Goal: Task Accomplishment & Management: Use online tool/utility

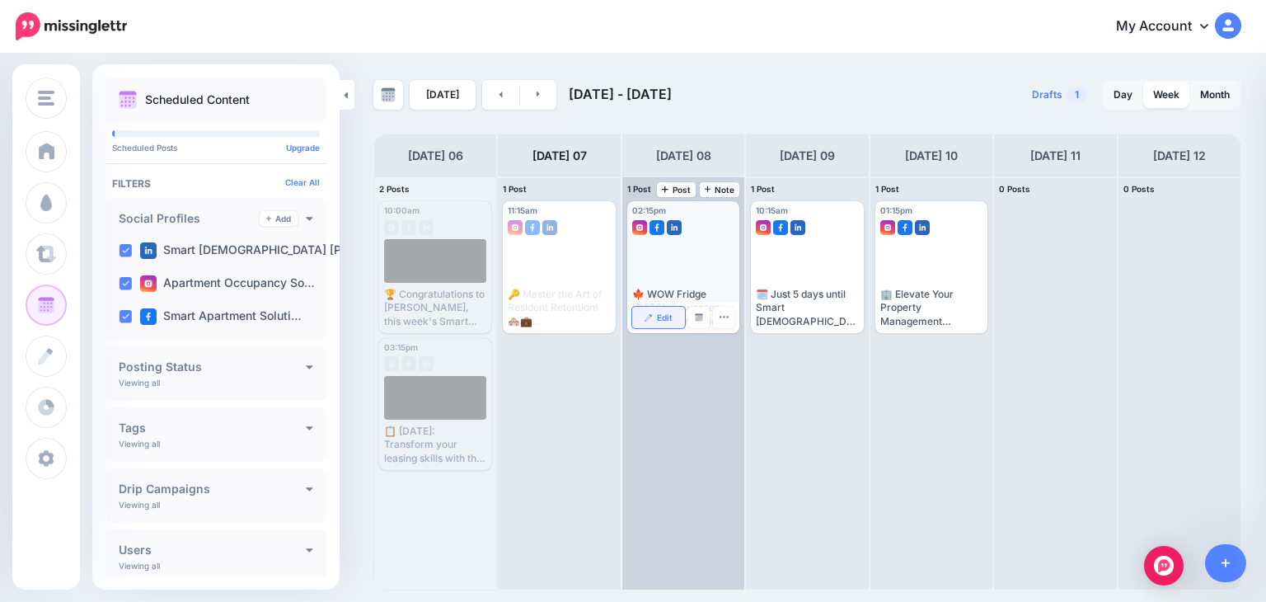
click at [659, 315] on span "Edit" at bounding box center [665, 317] width 16 height 8
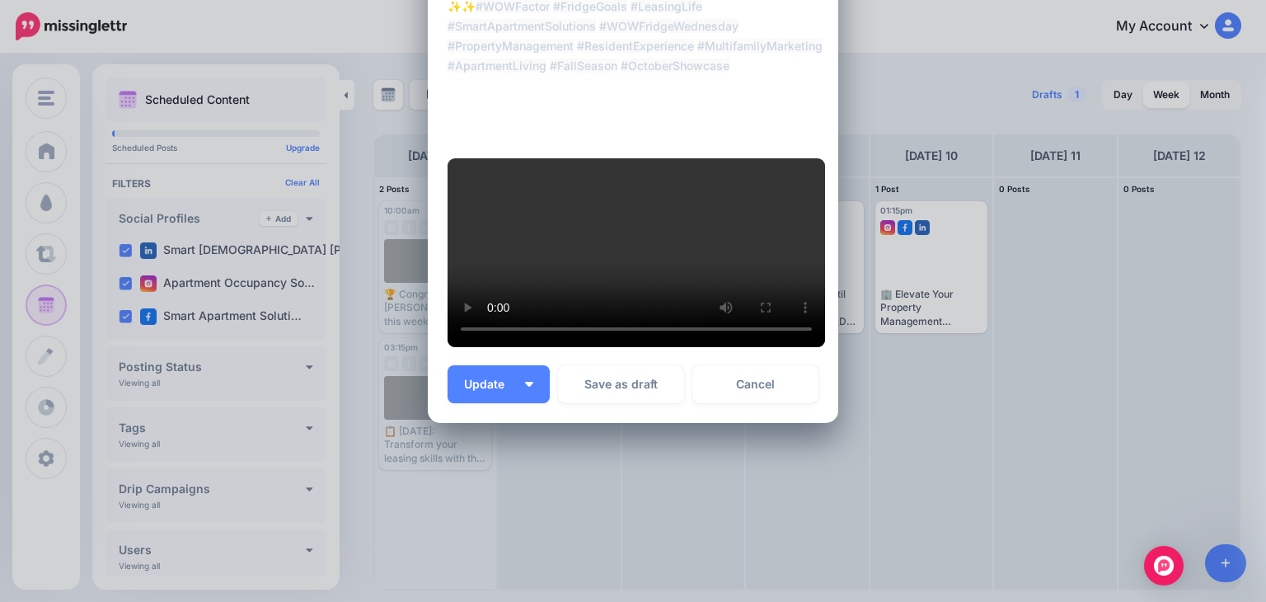
scroll to position [498, 0]
click at [471, 403] on button "Update" at bounding box center [499, 384] width 102 height 38
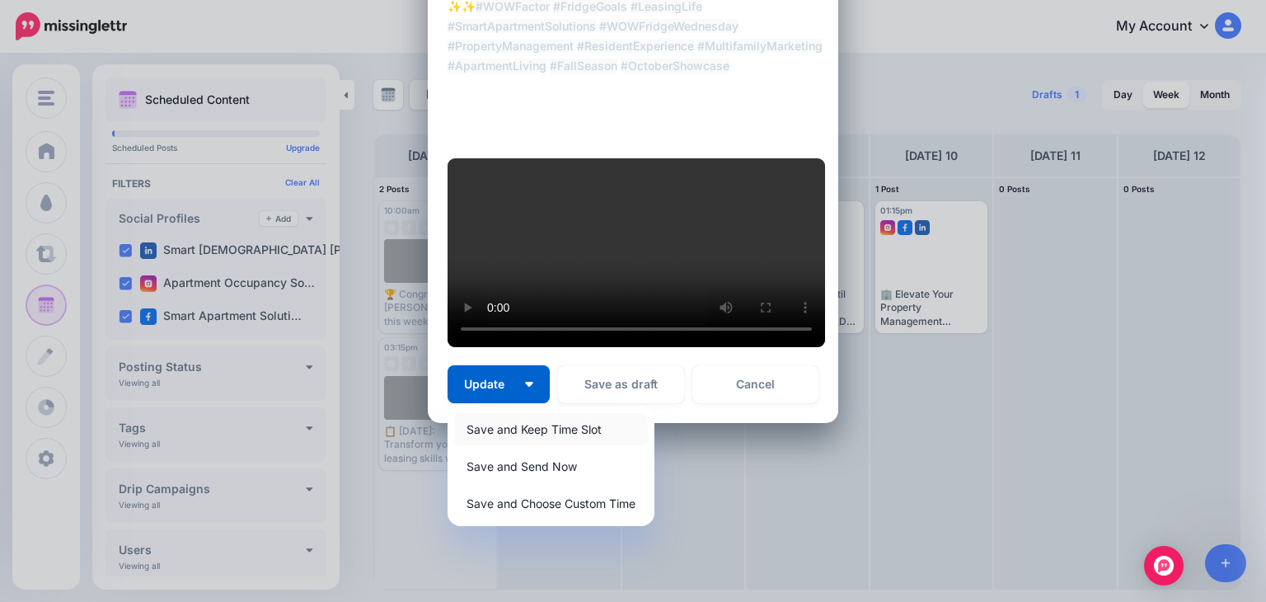
click at [495, 445] on link "Save and Keep Time Slot" at bounding box center [551, 429] width 194 height 32
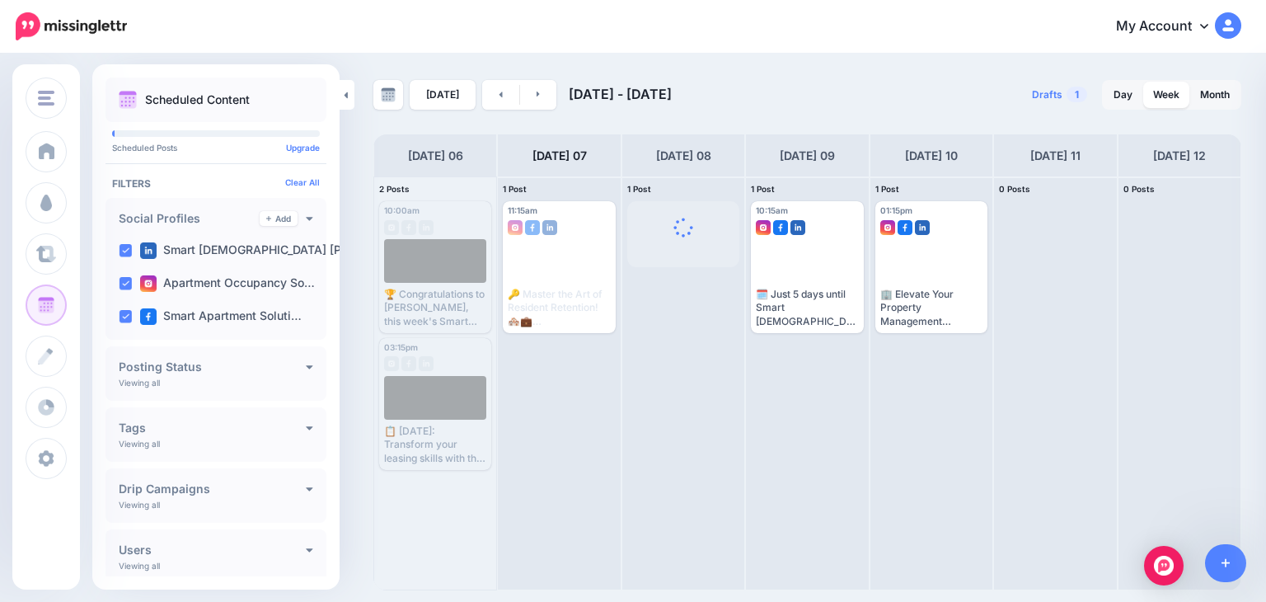
scroll to position [0, 0]
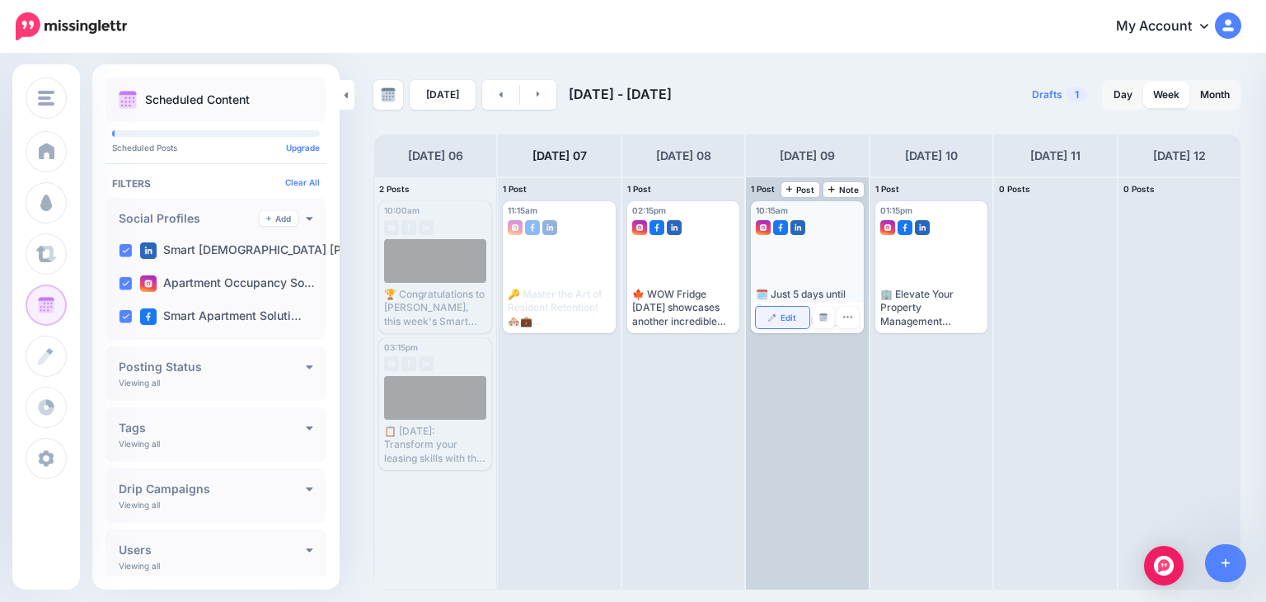
click at [779, 321] on link "Edit" at bounding box center [782, 317] width 53 height 21
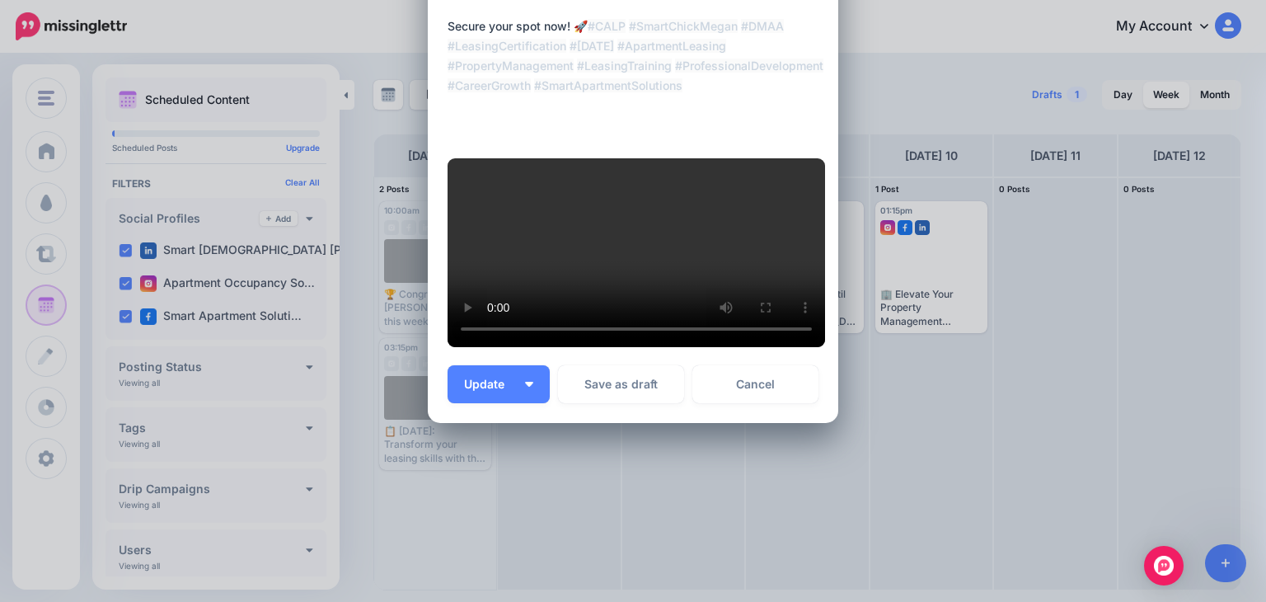
scroll to position [425, 0]
click at [476, 390] on span "Update" at bounding box center [490, 384] width 53 height 12
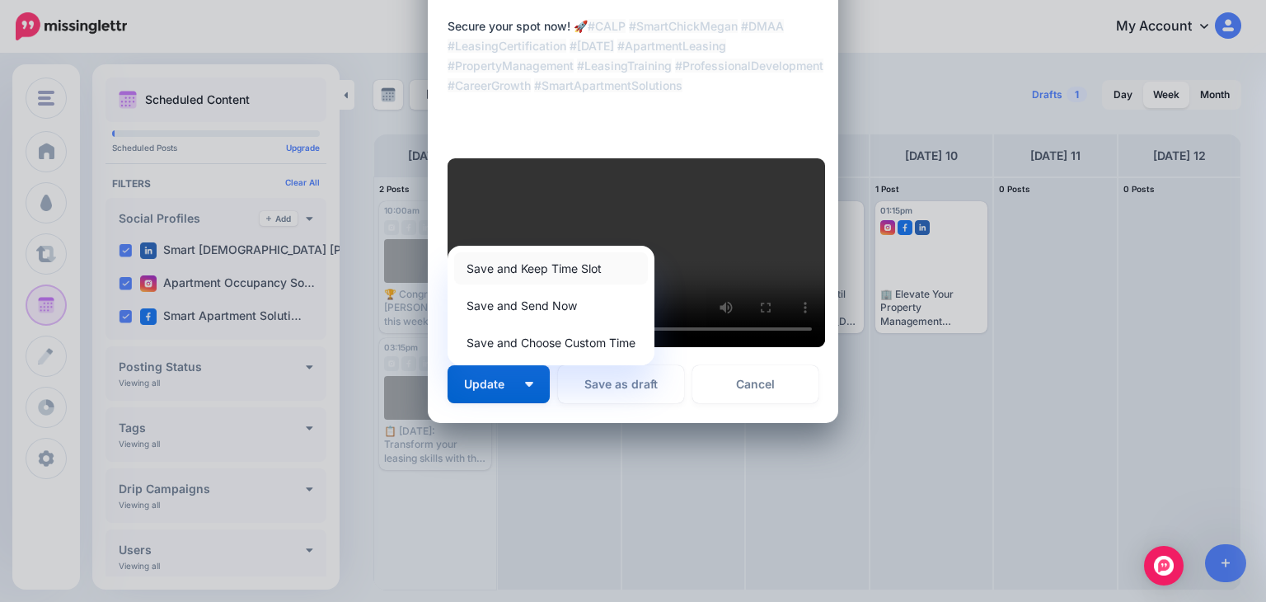
click at [525, 284] on link "Save and Keep Time Slot" at bounding box center [551, 268] width 194 height 32
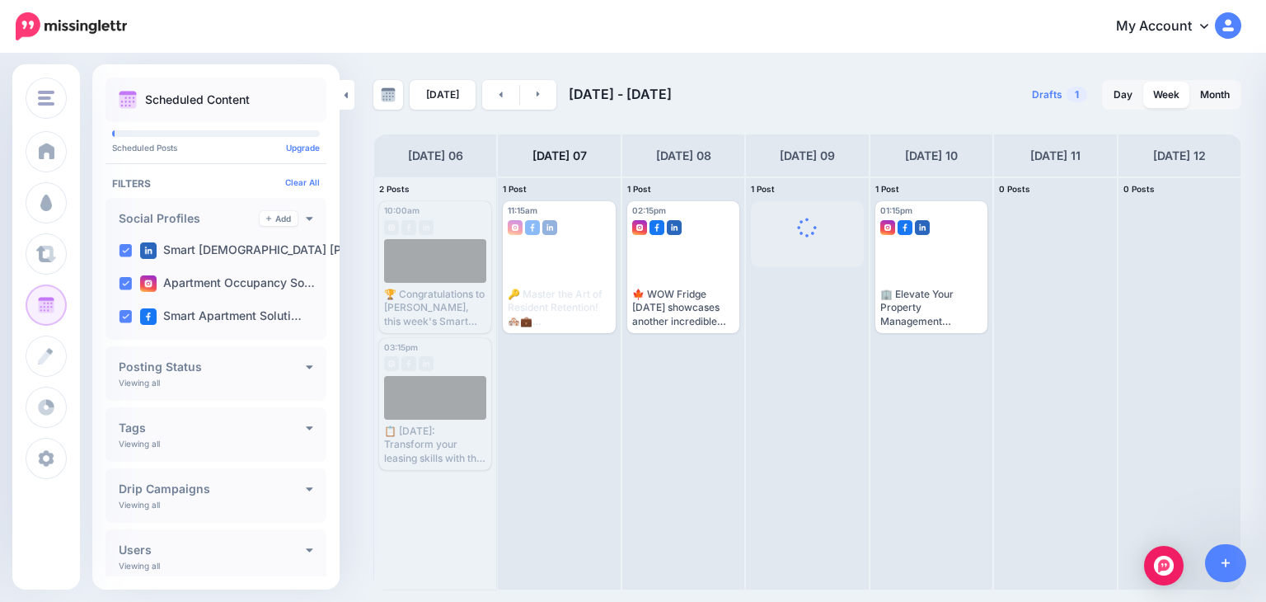
scroll to position [0, 0]
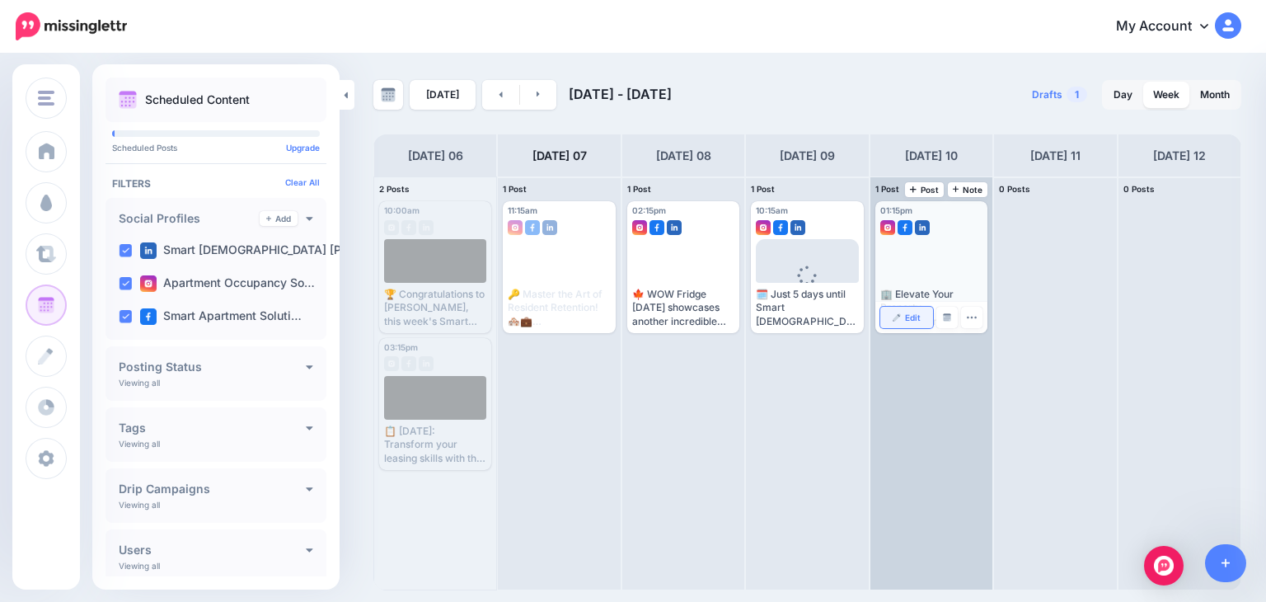
click at [906, 313] on span "Edit" at bounding box center [913, 317] width 16 height 8
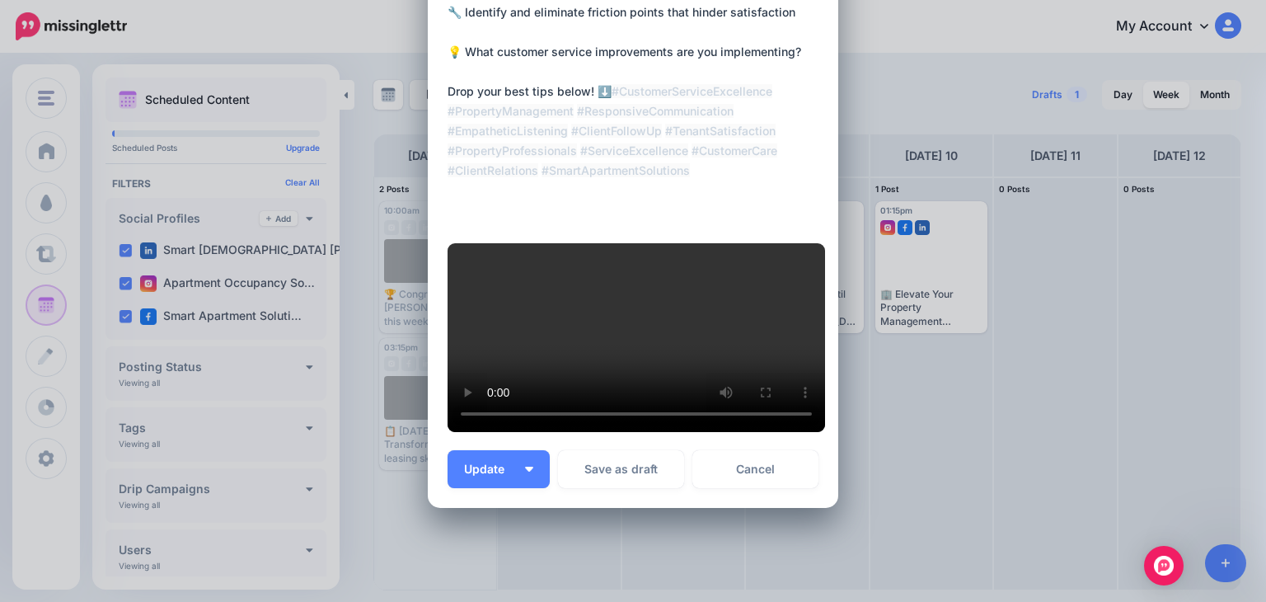
scroll to position [551, 0]
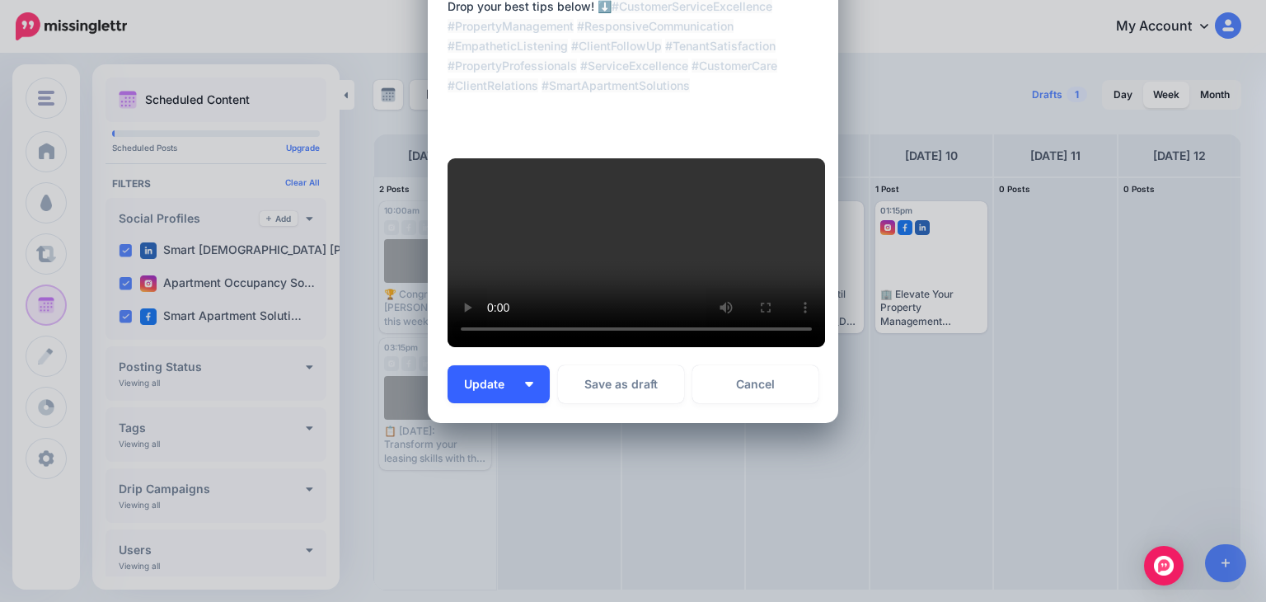
click at [481, 390] on span "Update" at bounding box center [490, 384] width 53 height 12
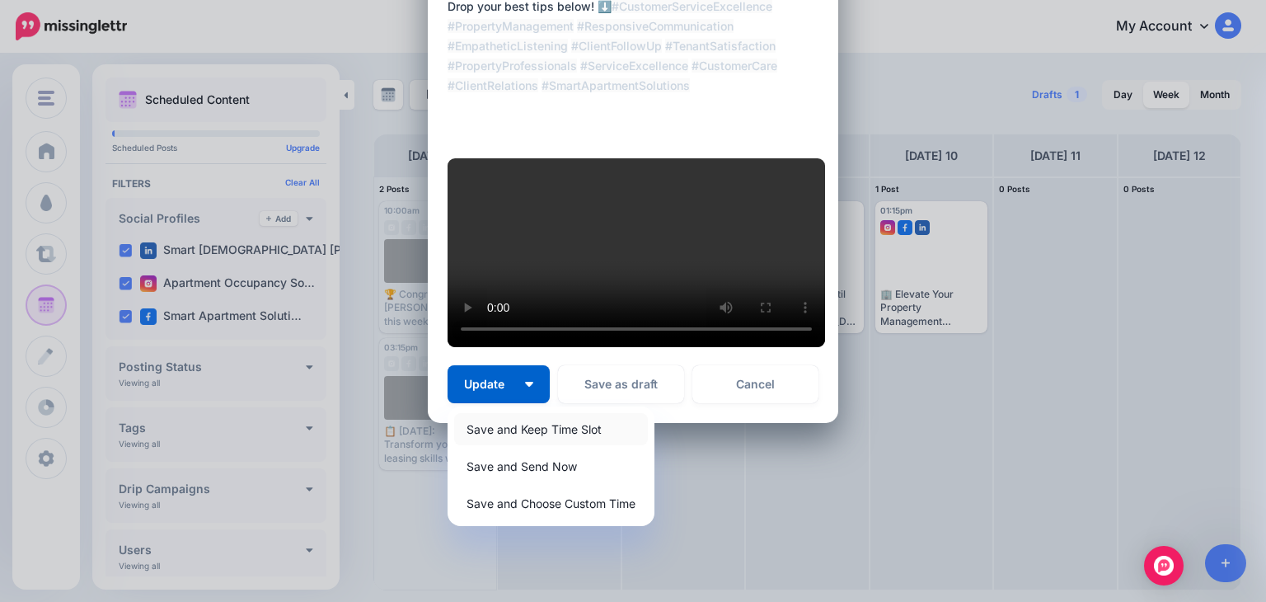
click at [493, 445] on link "Save and Keep Time Slot" at bounding box center [551, 429] width 194 height 32
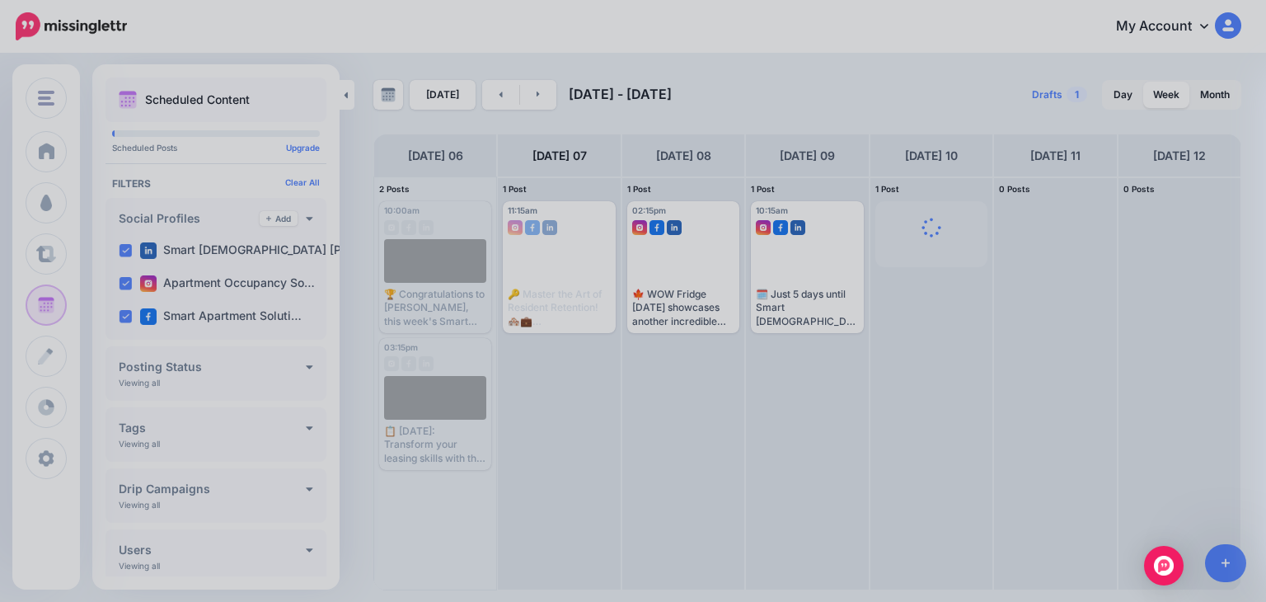
scroll to position [0, 0]
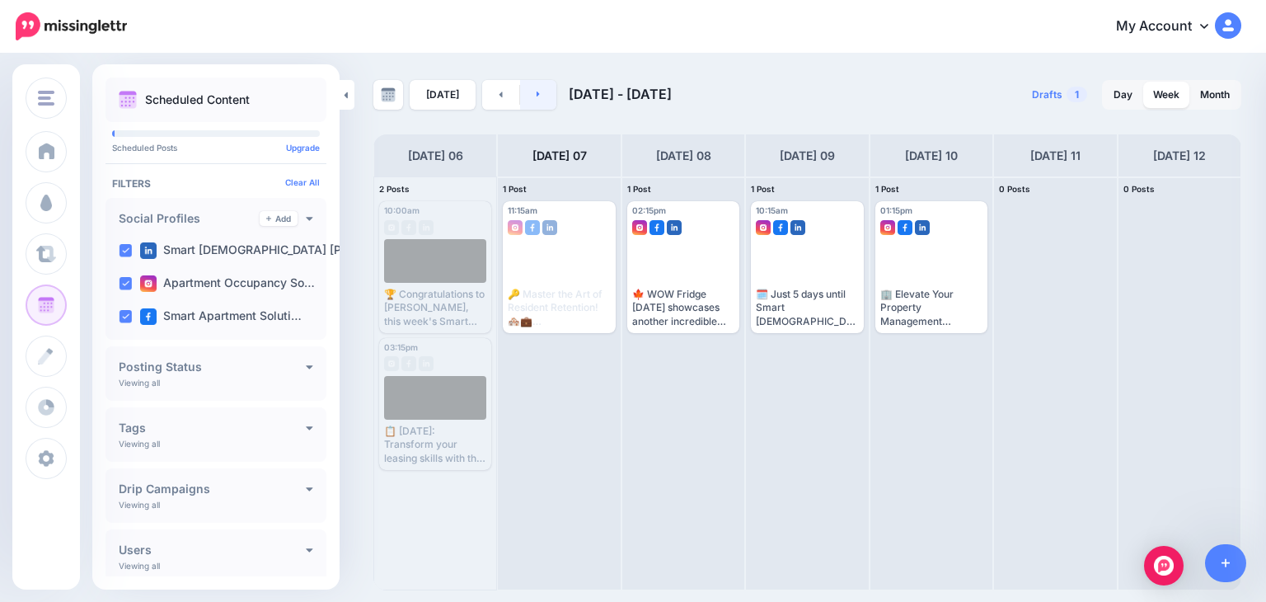
click at [531, 92] on link at bounding box center [538, 95] width 37 height 30
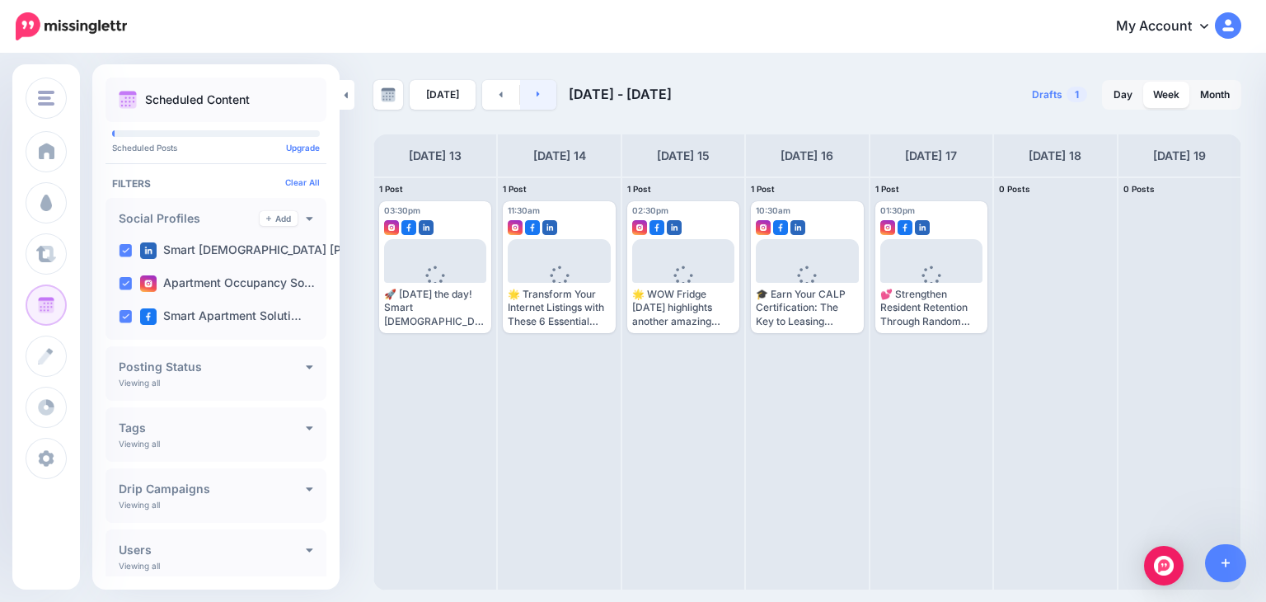
click at [524, 90] on link at bounding box center [538, 95] width 37 height 30
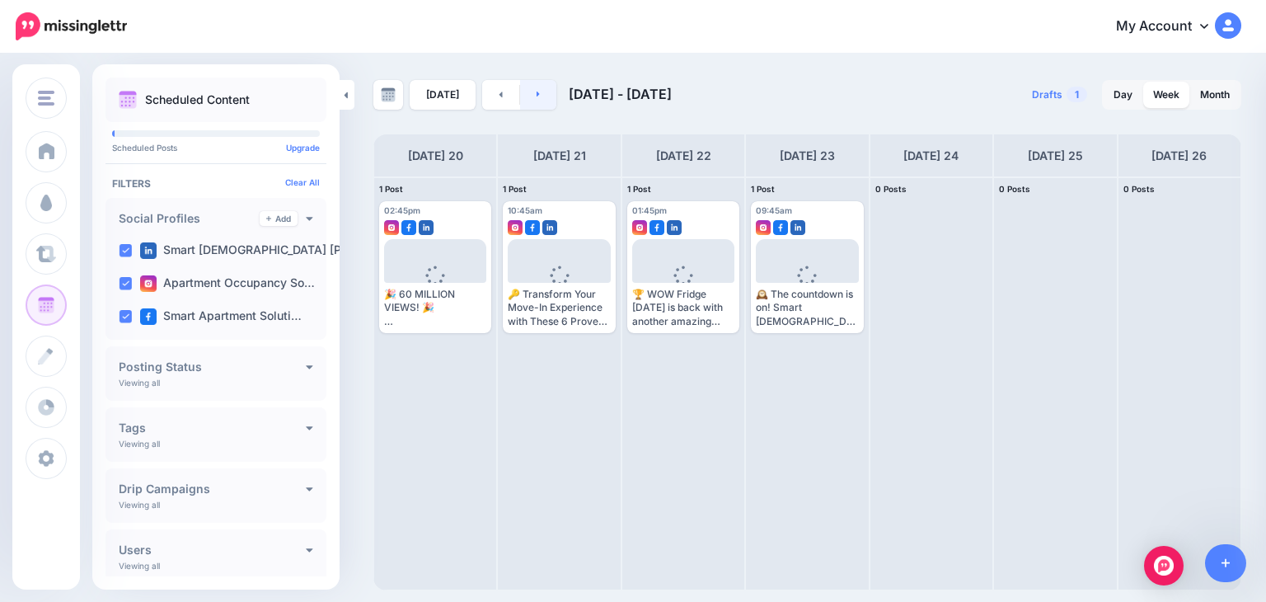
click at [524, 90] on link at bounding box center [538, 95] width 37 height 30
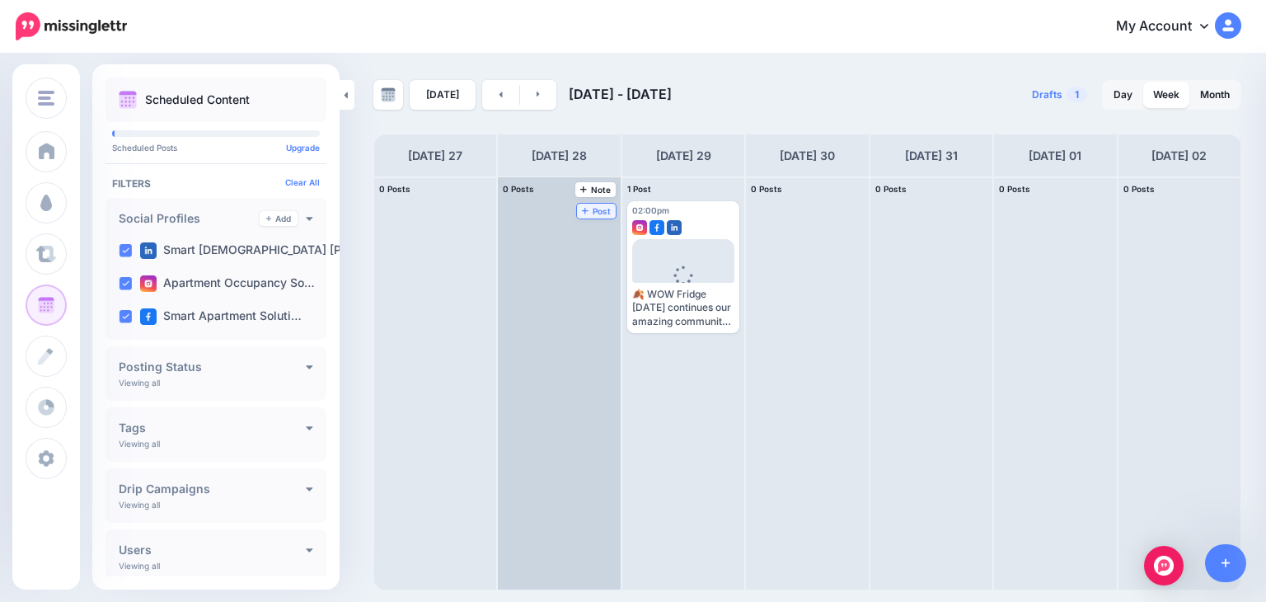
click at [582, 207] on span "Post" at bounding box center [596, 211] width 29 height 8
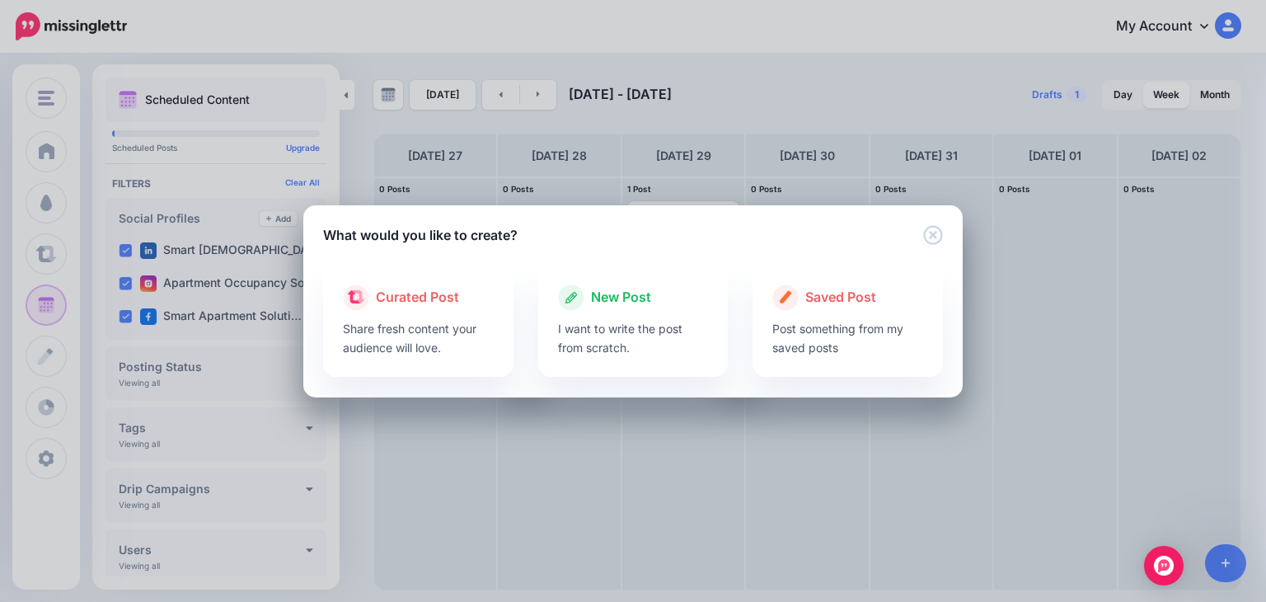
click at [578, 313] on div at bounding box center [633, 315] width 151 height 8
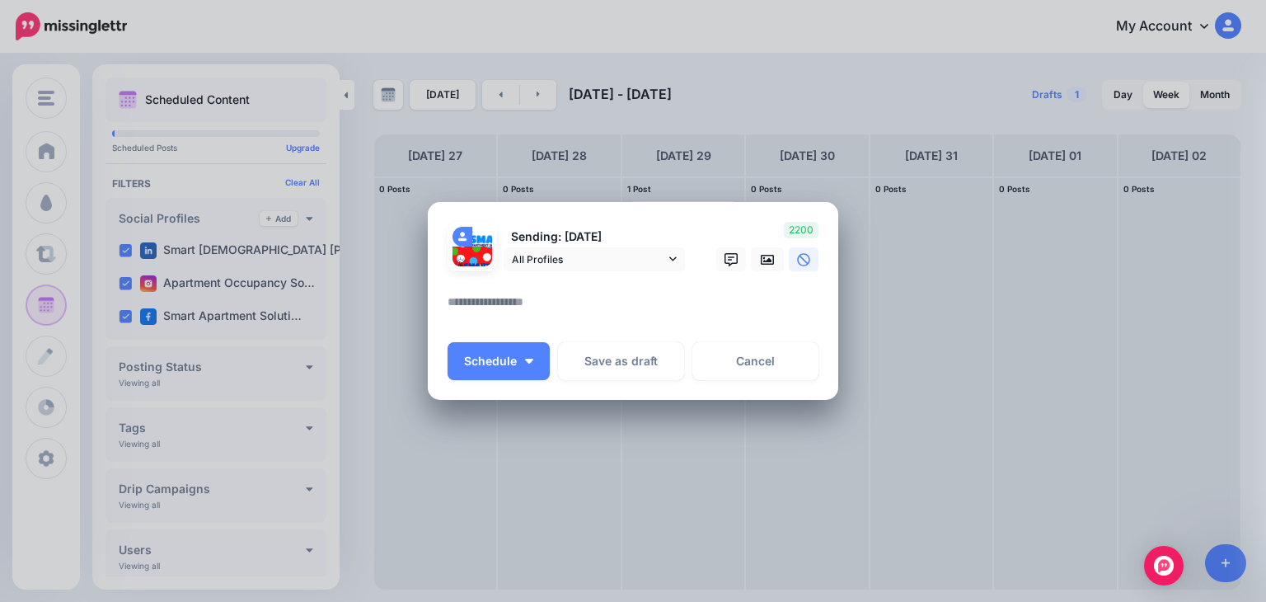
click at [485, 303] on textarea at bounding box center [637, 308] width 379 height 32
paste textarea "**********"
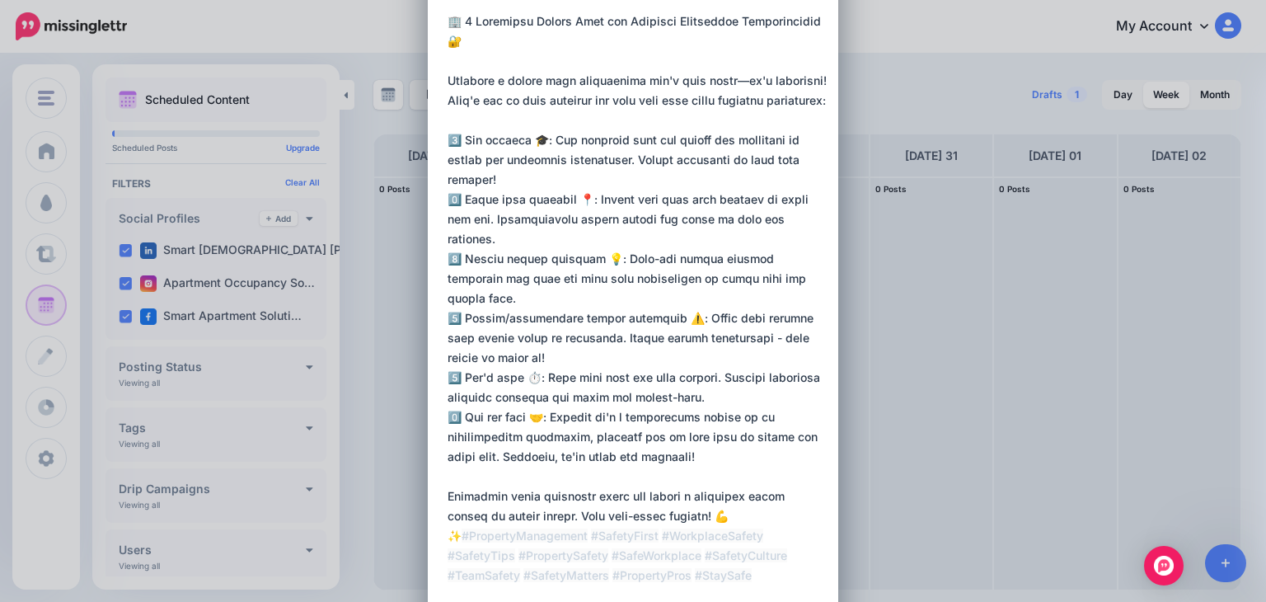
type textarea "**********"
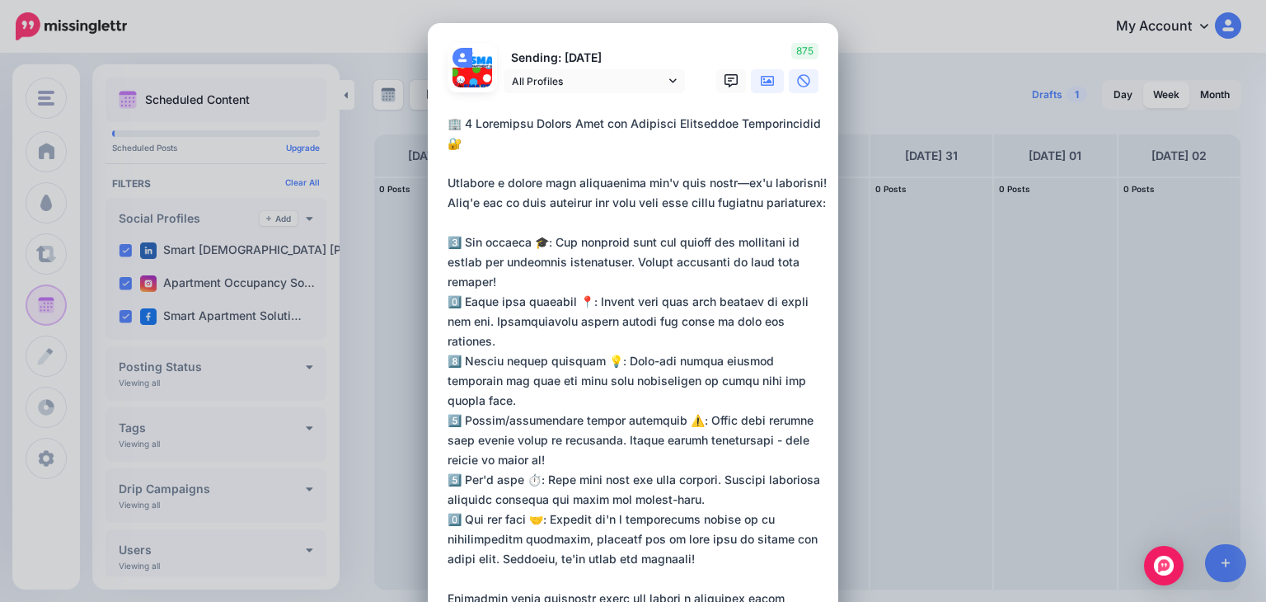
click at [761, 80] on icon at bounding box center [767, 80] width 13 height 13
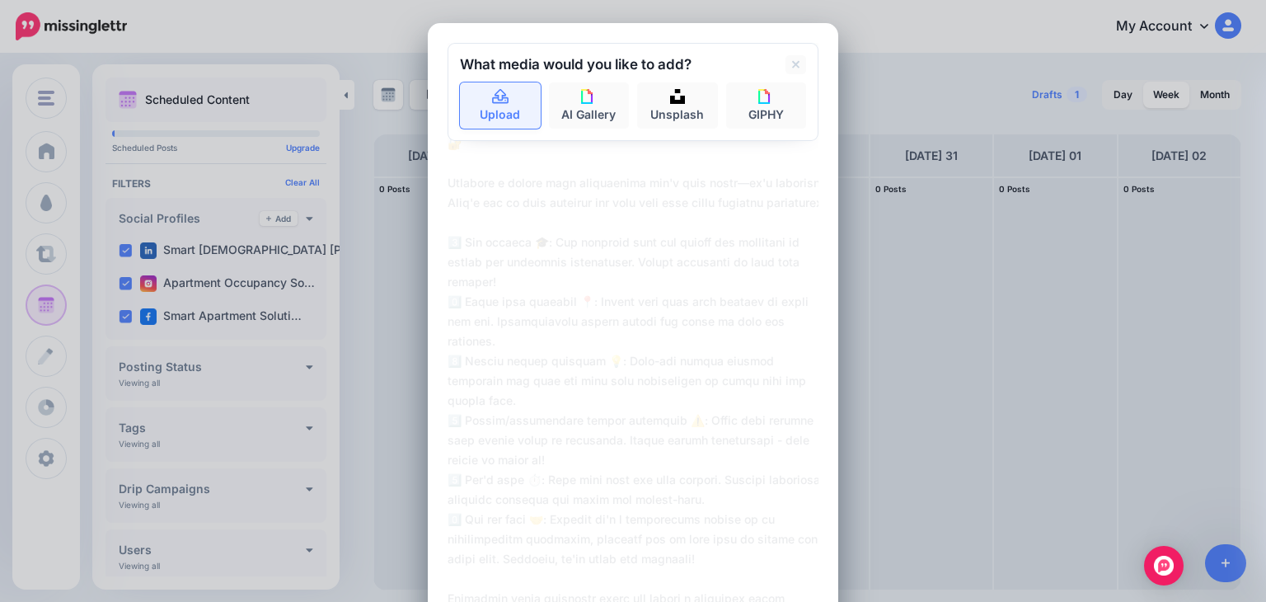
click at [509, 99] on link "Upload" at bounding box center [500, 105] width 81 height 46
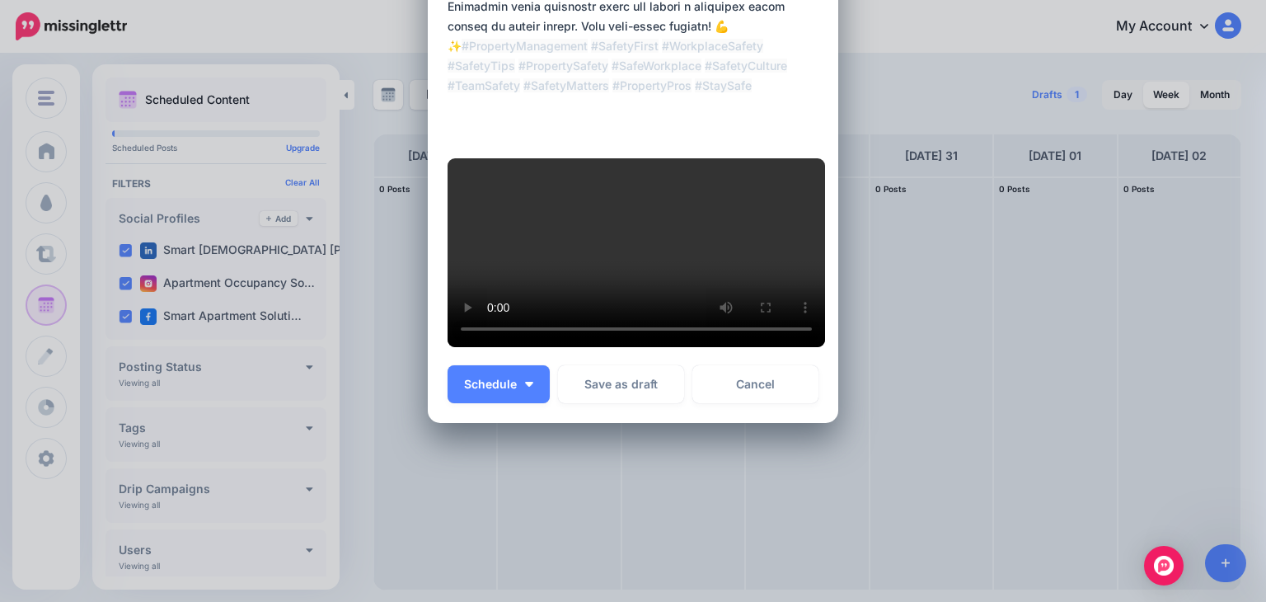
scroll to position [599, 0]
click at [474, 390] on span "Schedule" at bounding box center [490, 384] width 53 height 12
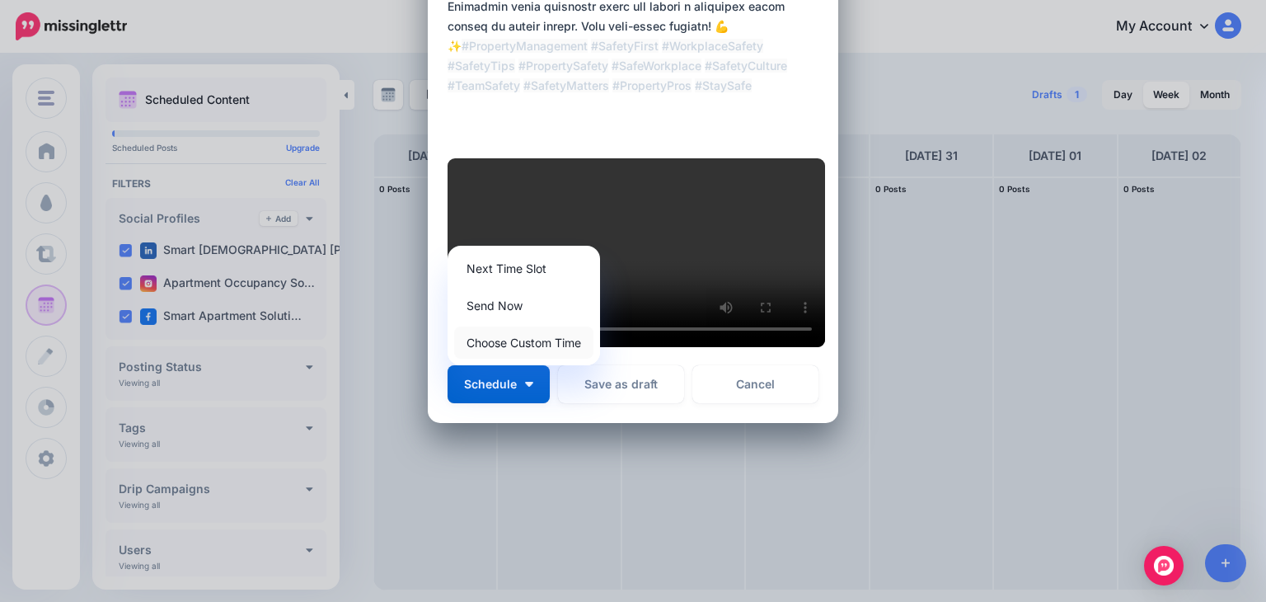
click at [487, 359] on link "Choose Custom Time" at bounding box center [523, 342] width 139 height 32
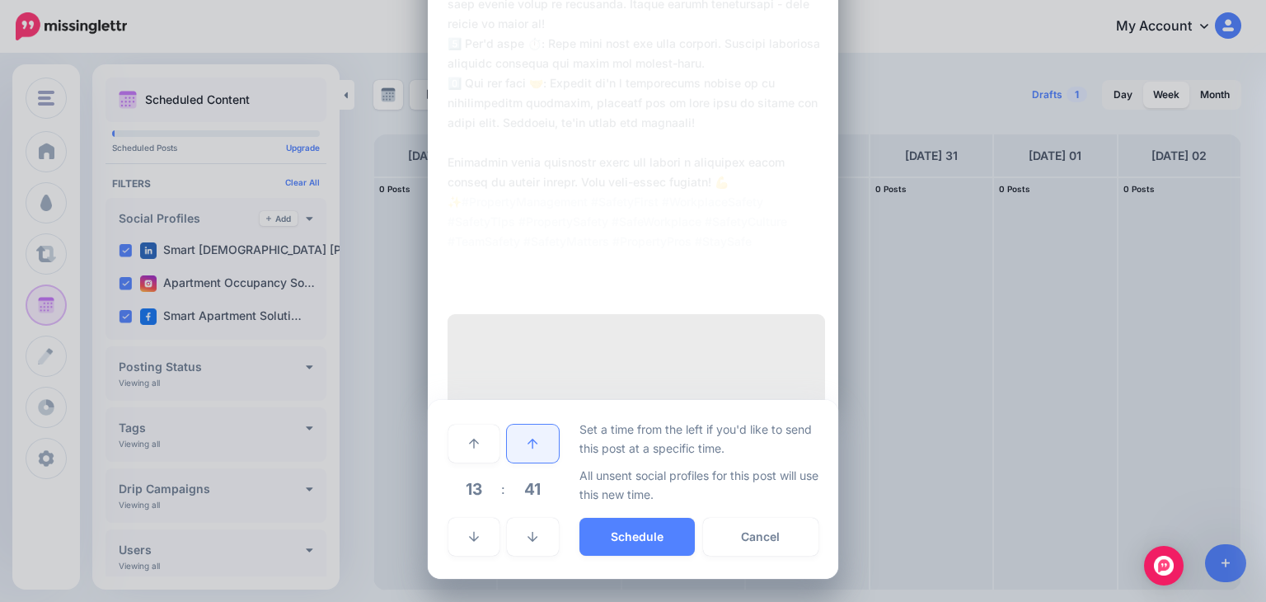
click at [526, 462] on link at bounding box center [532, 443] width 51 height 38
click at [524, 462] on link at bounding box center [532, 443] width 51 height 38
click at [527, 449] on icon at bounding box center [532, 444] width 10 height 12
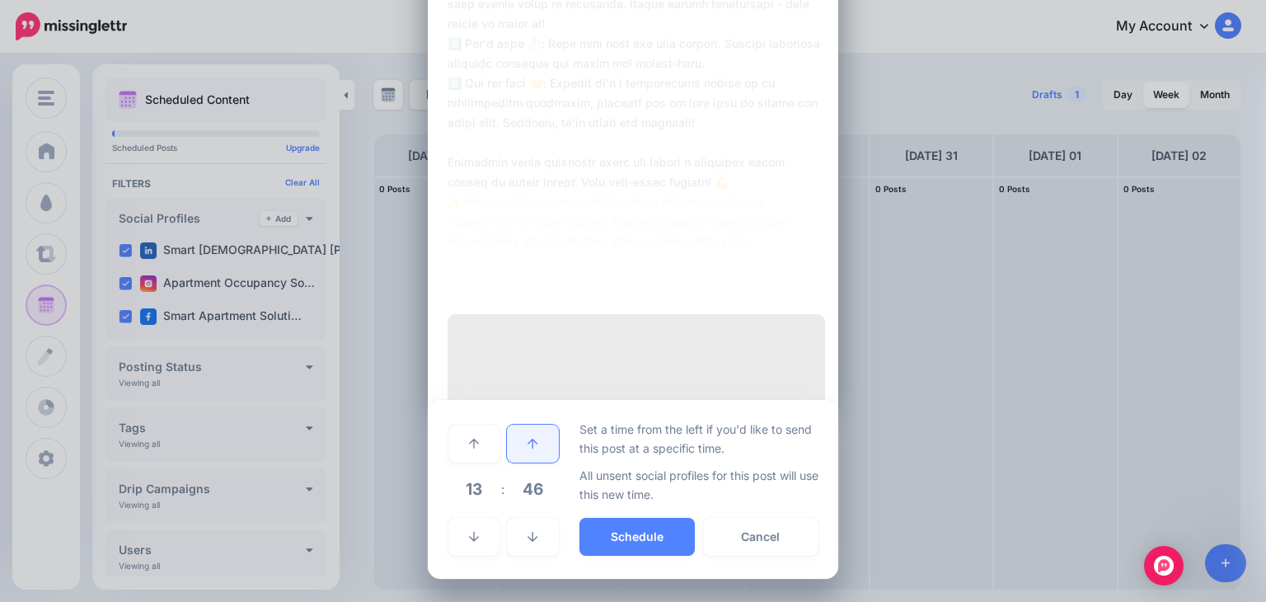
click at [527, 449] on icon at bounding box center [532, 444] width 10 height 12
click at [523, 462] on link at bounding box center [532, 443] width 51 height 38
click at [524, 458] on link at bounding box center [532, 443] width 51 height 38
click at [524, 462] on link at bounding box center [532, 443] width 51 height 38
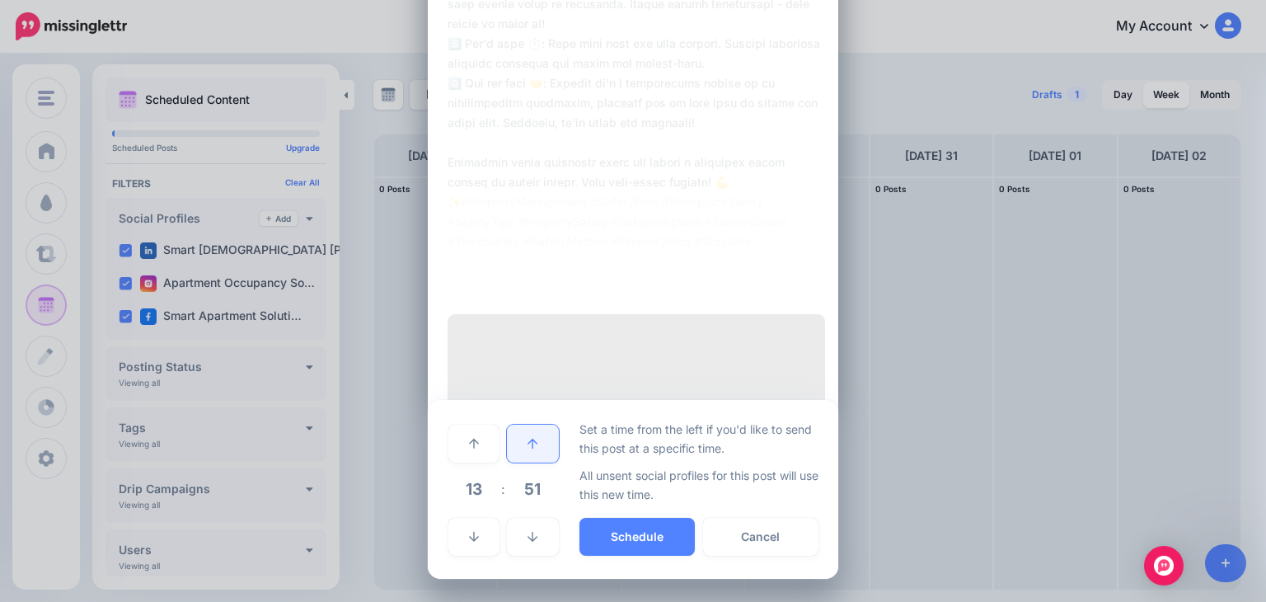
click at [527, 449] on icon at bounding box center [532, 444] width 10 height 12
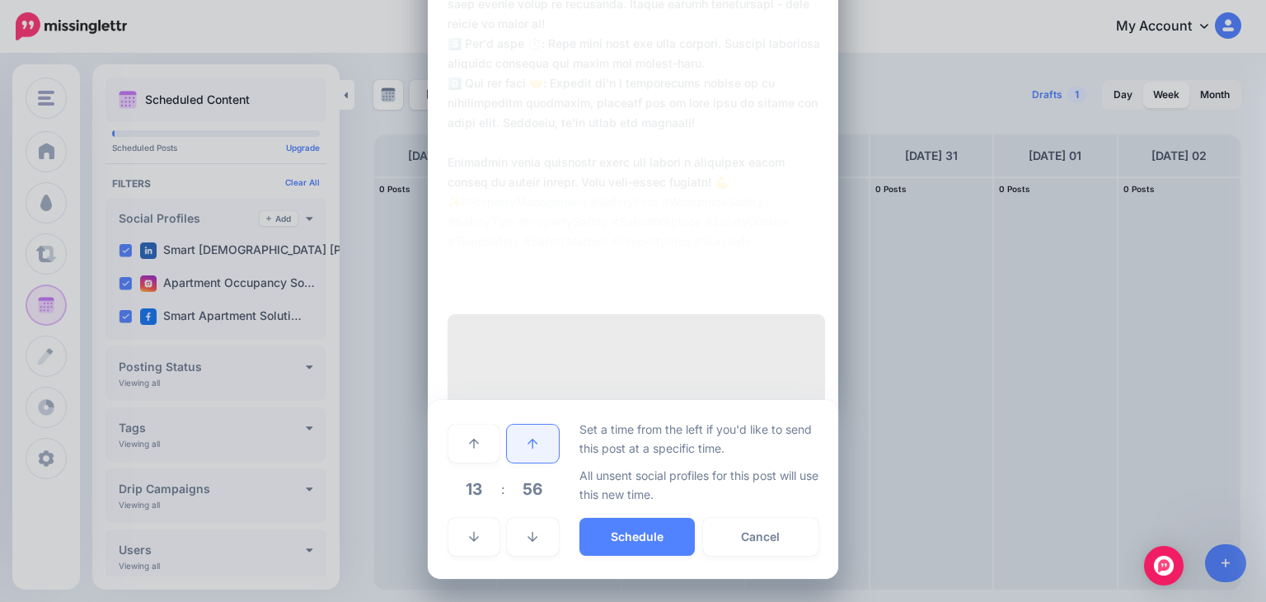
click at [527, 449] on icon at bounding box center [532, 444] width 10 height 12
click at [478, 555] on link at bounding box center [473, 537] width 51 height 38
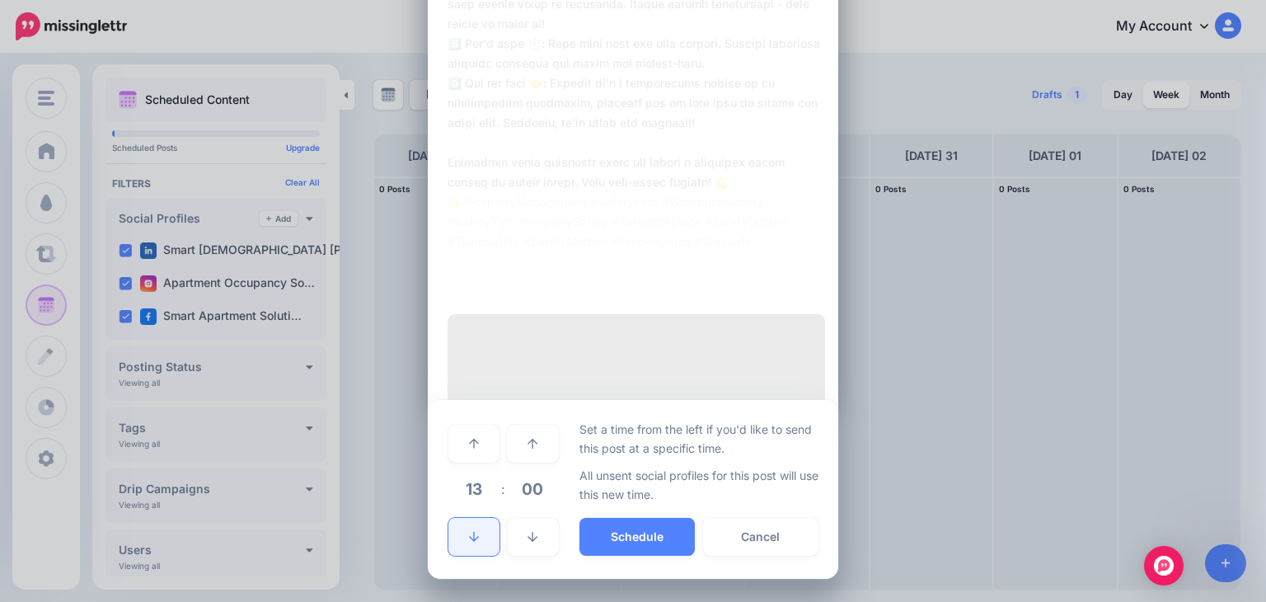
click at [477, 555] on link at bounding box center [473, 537] width 51 height 38
click at [476, 555] on link at bounding box center [473, 537] width 51 height 38
click at [646, 540] on button "Schedule" at bounding box center [636, 537] width 115 height 38
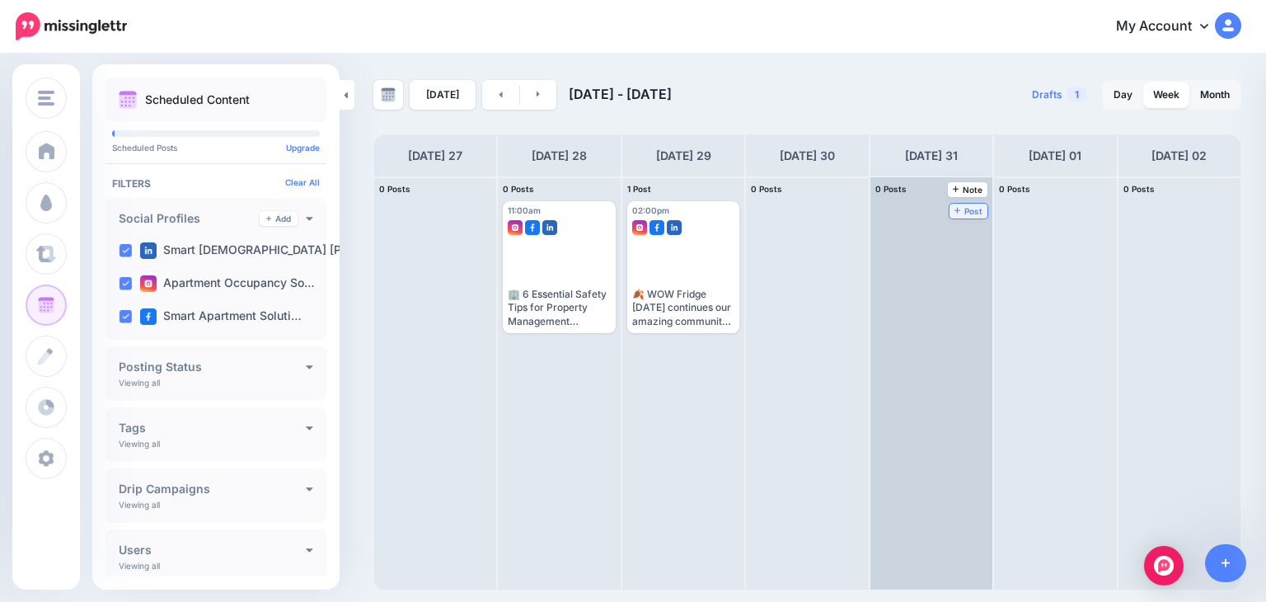
click at [954, 207] on span "Post" at bounding box center [968, 211] width 29 height 8
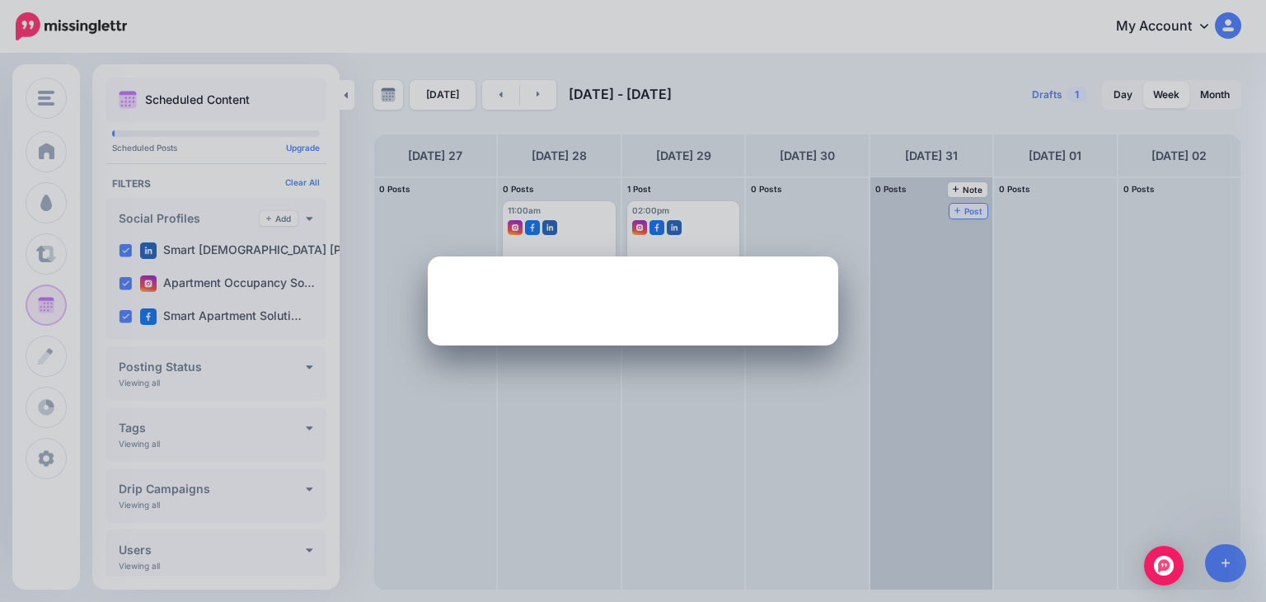
scroll to position [0, 0]
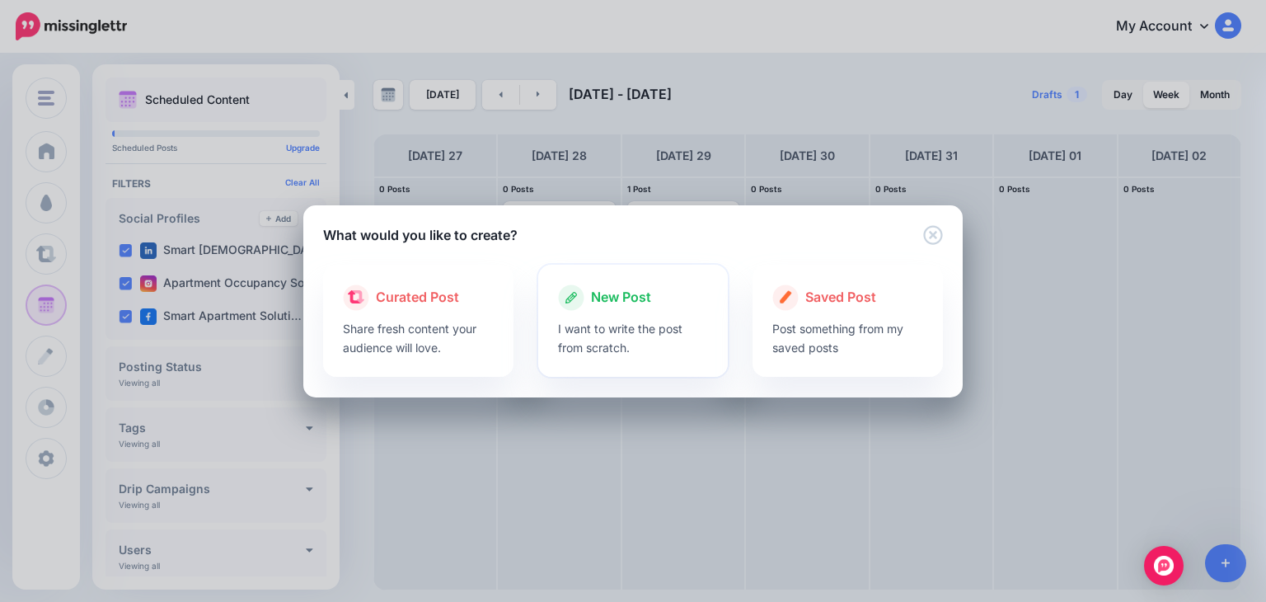
click at [603, 316] on div at bounding box center [633, 315] width 151 height 8
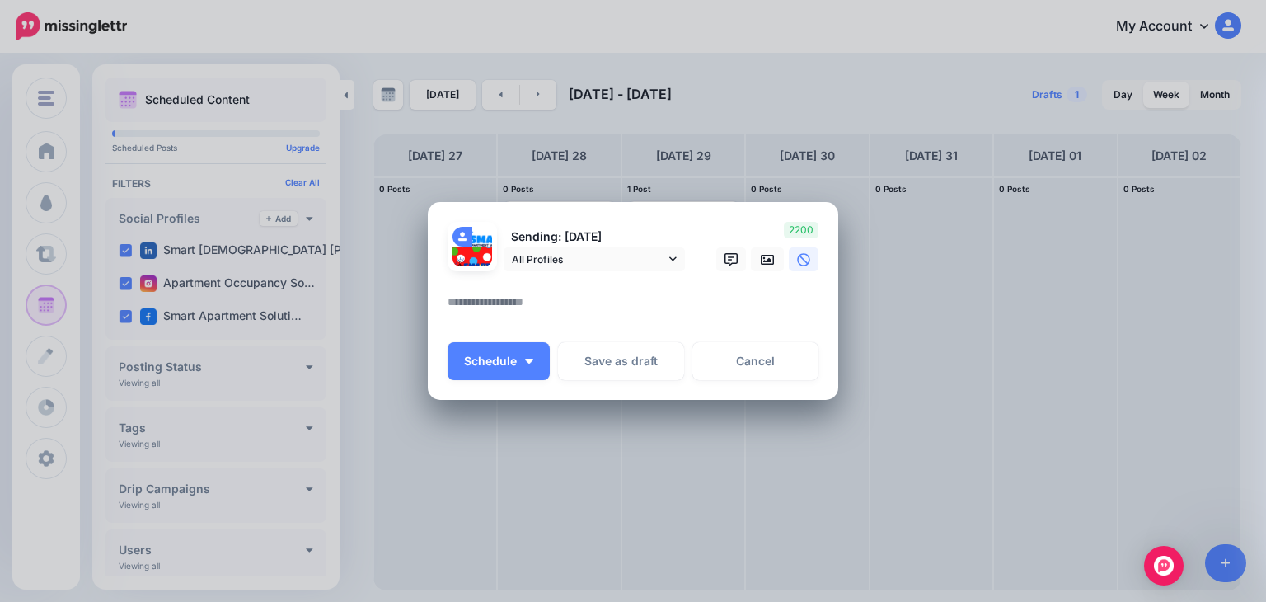
click at [544, 299] on textarea at bounding box center [637, 308] width 379 height 32
paste textarea "**********"
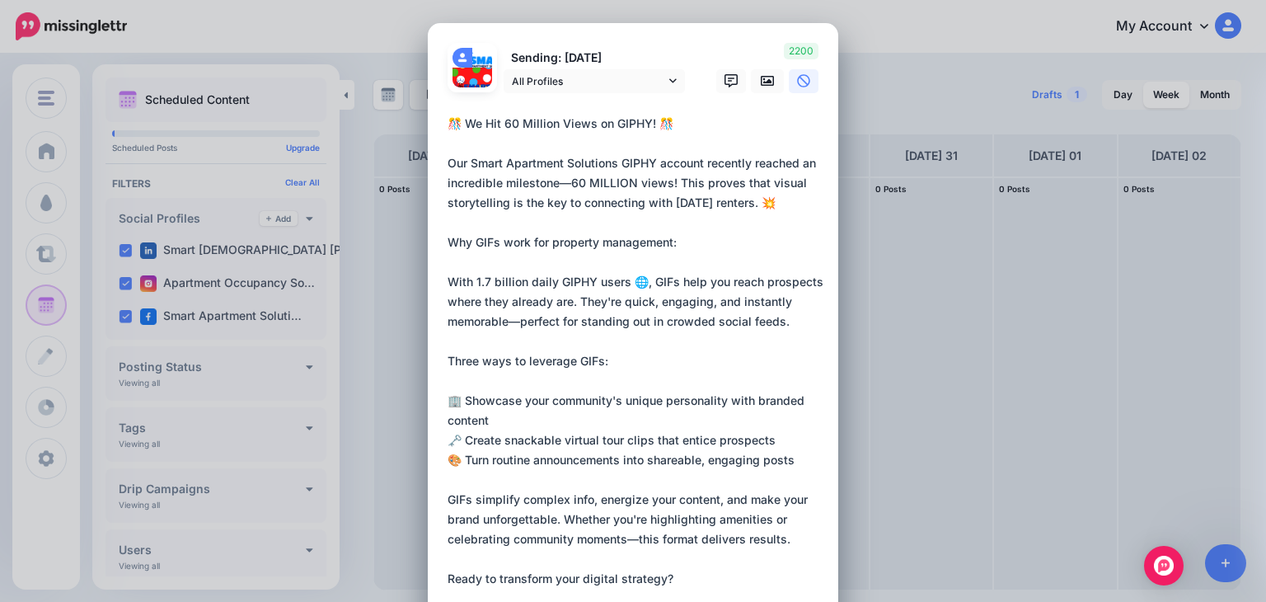
scroll to position [201, 0]
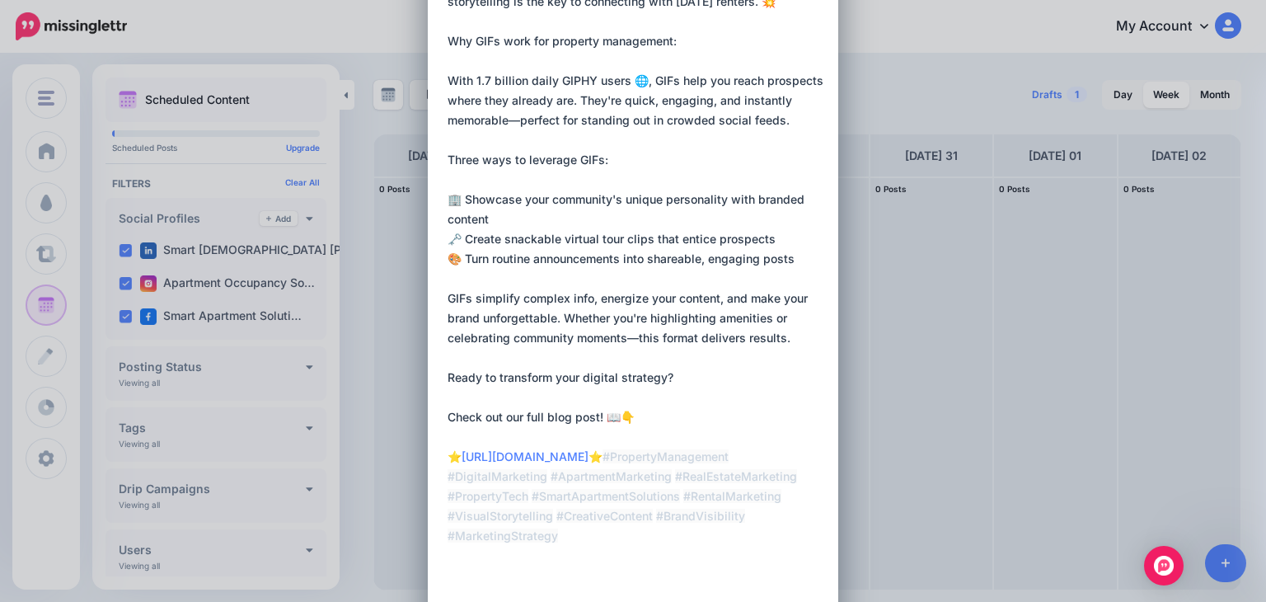
type textarea "**********"
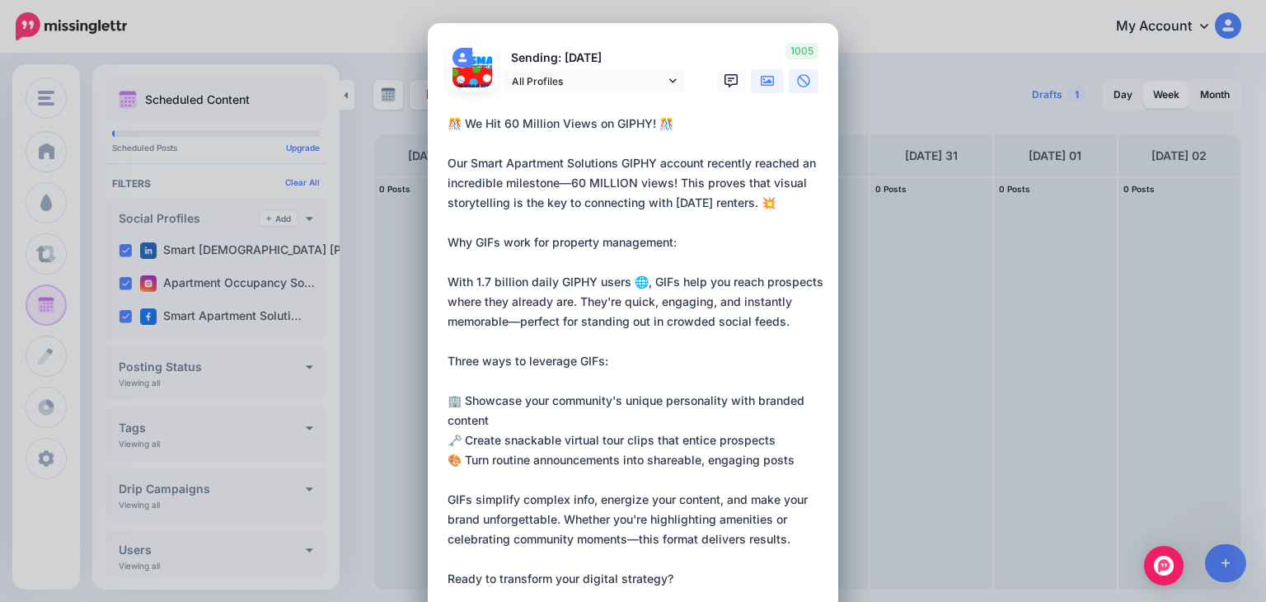
click at [761, 81] on icon at bounding box center [767, 80] width 13 height 13
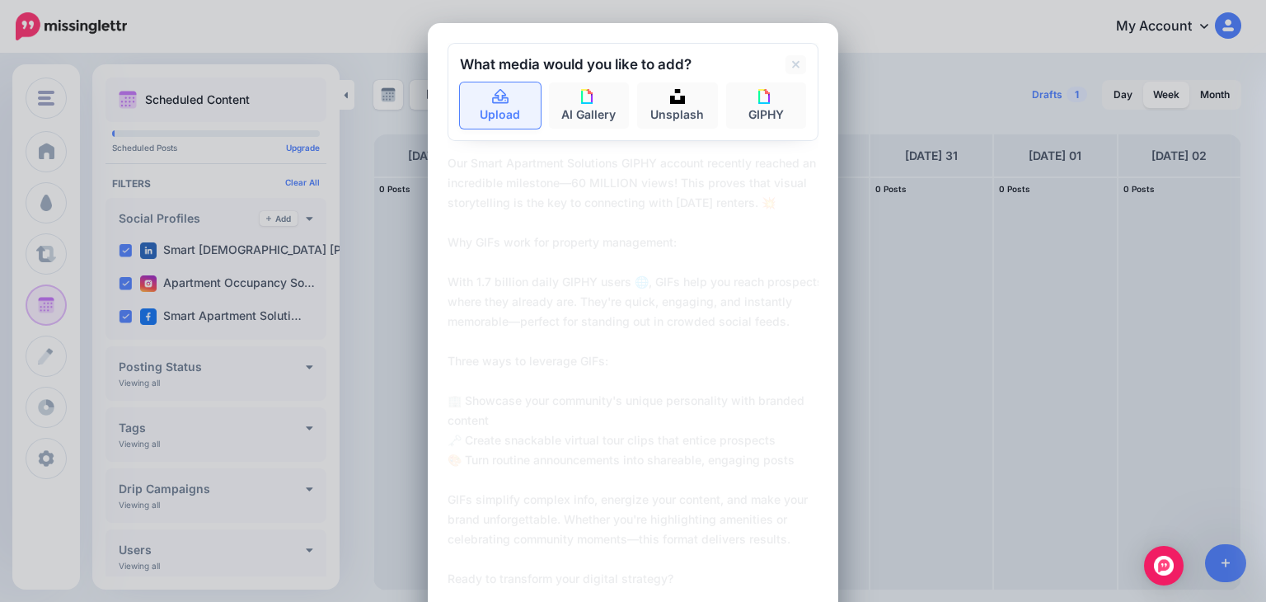
click at [510, 101] on link "Upload" at bounding box center [500, 105] width 81 height 46
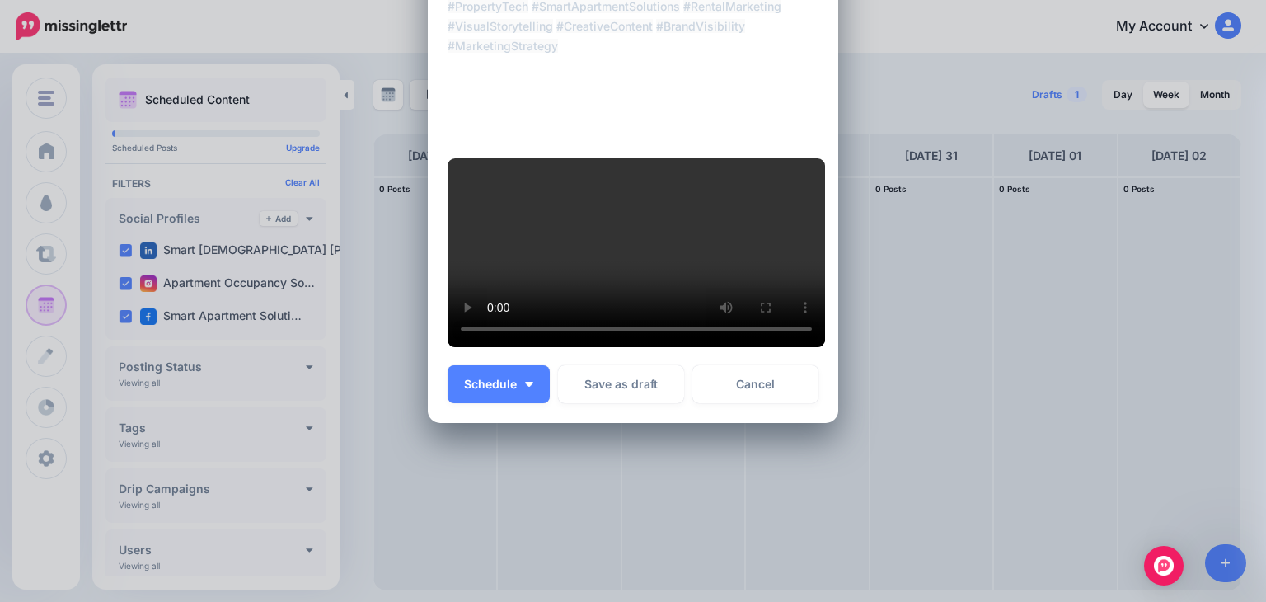
scroll to position [879, 0]
click at [498, 384] on span "Schedule" at bounding box center [490, 384] width 53 height 12
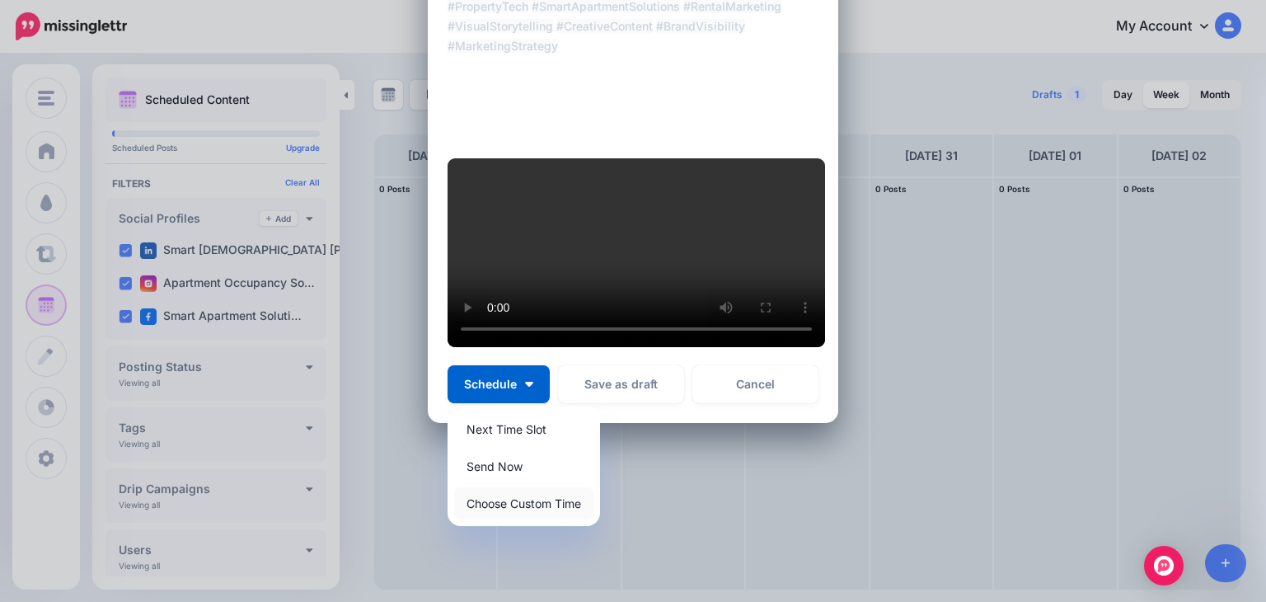
click at [502, 501] on link "Choose Custom Time" at bounding box center [523, 503] width 139 height 32
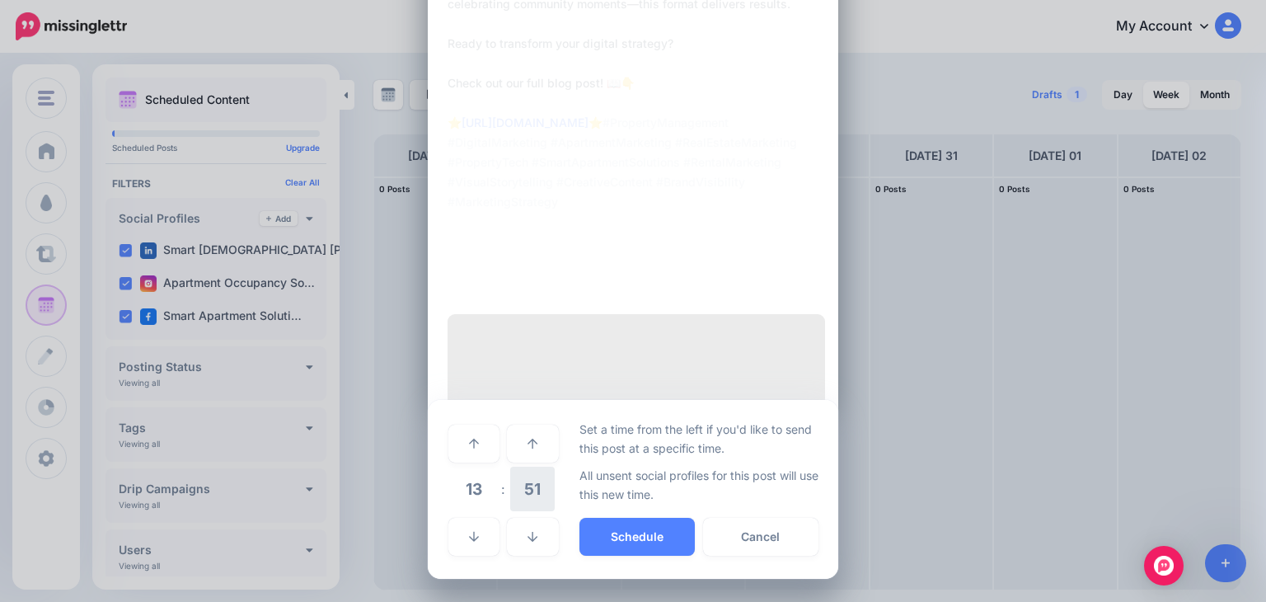
scroll to position [722, 0]
click at [513, 452] on link at bounding box center [532, 443] width 51 height 38
click at [514, 452] on link at bounding box center [532, 443] width 51 height 38
click at [514, 450] on link at bounding box center [532, 443] width 51 height 38
click at [514, 449] on link at bounding box center [532, 443] width 51 height 38
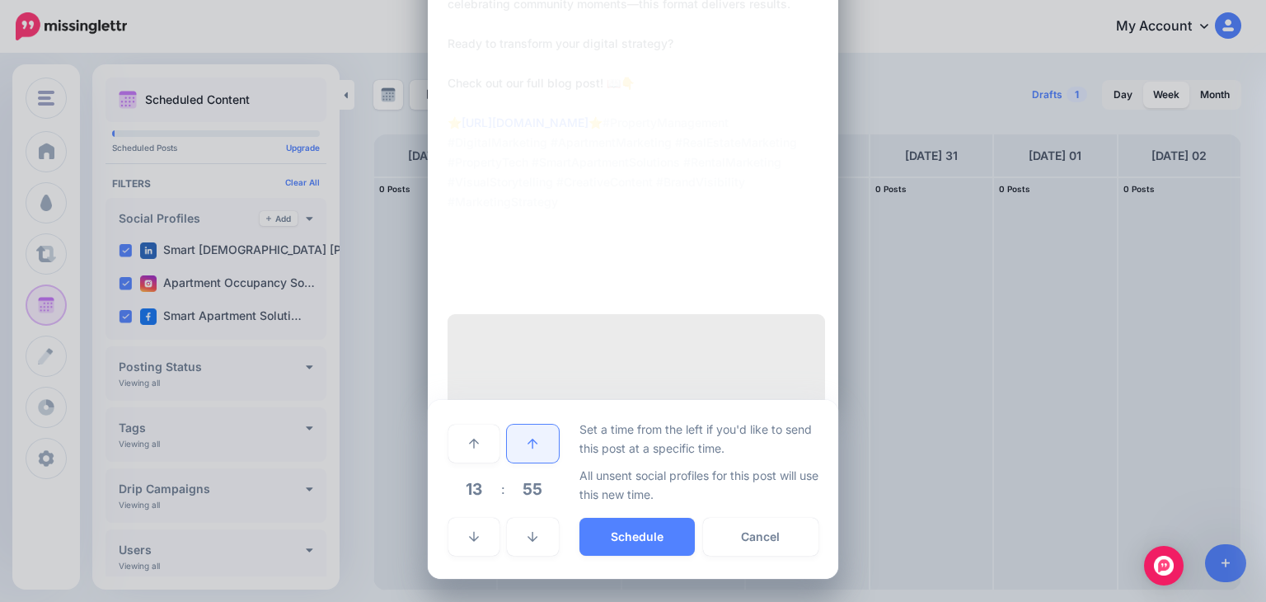
click at [514, 449] on link at bounding box center [532, 443] width 51 height 38
click at [514, 448] on link at bounding box center [532, 443] width 51 height 38
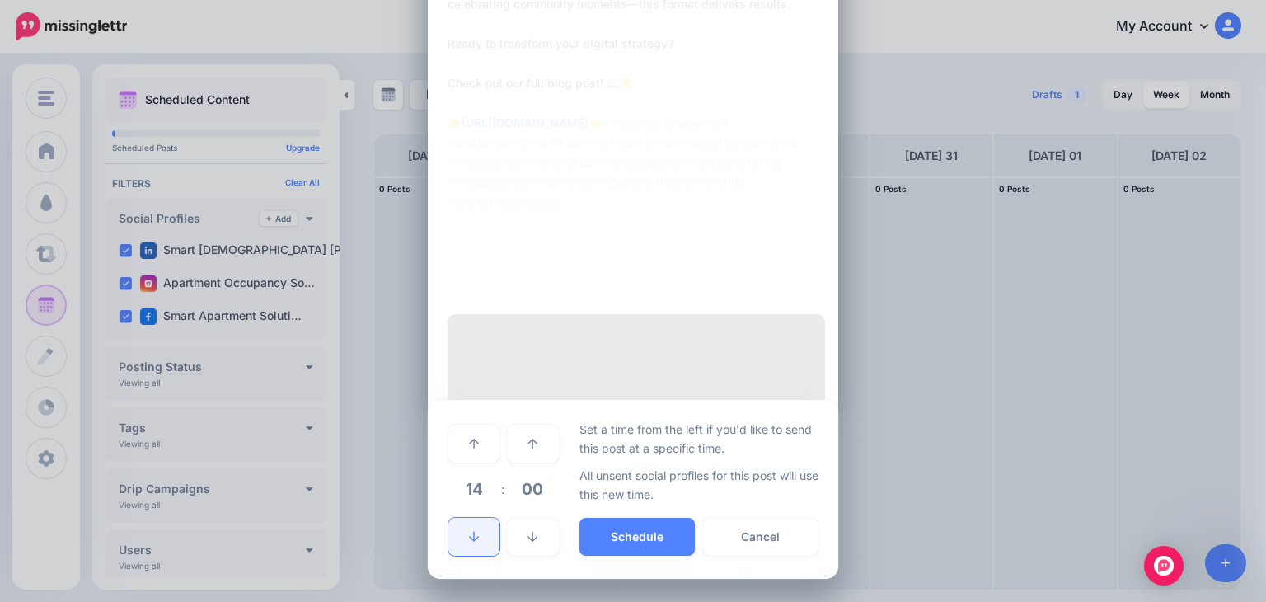
click at [486, 555] on link at bounding box center [473, 537] width 51 height 38
click at [485, 551] on link at bounding box center [473, 537] width 51 height 38
click at [474, 546] on link at bounding box center [473, 537] width 51 height 38
click at [635, 538] on button "Schedule" at bounding box center [636, 537] width 115 height 38
